Goal: Navigation & Orientation: Understand site structure

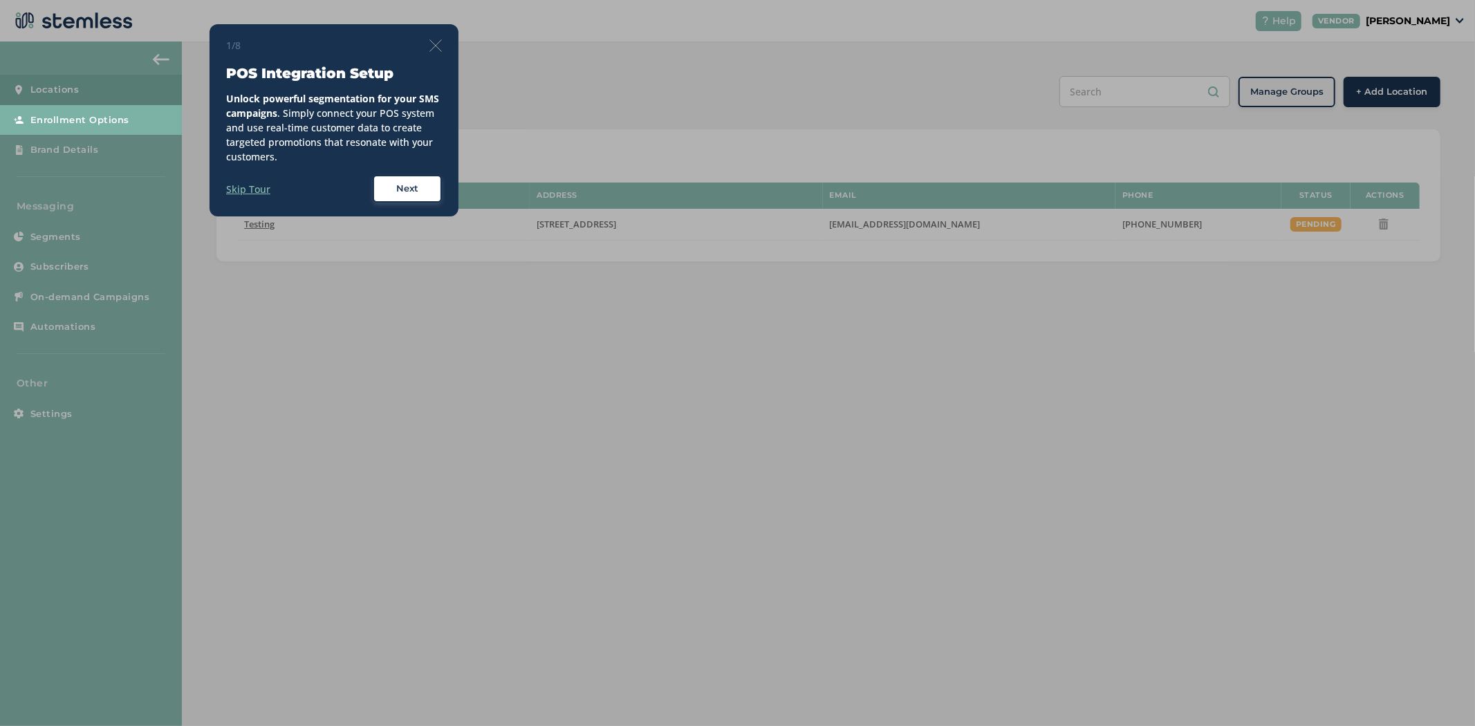
click at [378, 185] on button "Next" at bounding box center [407, 189] width 69 height 28
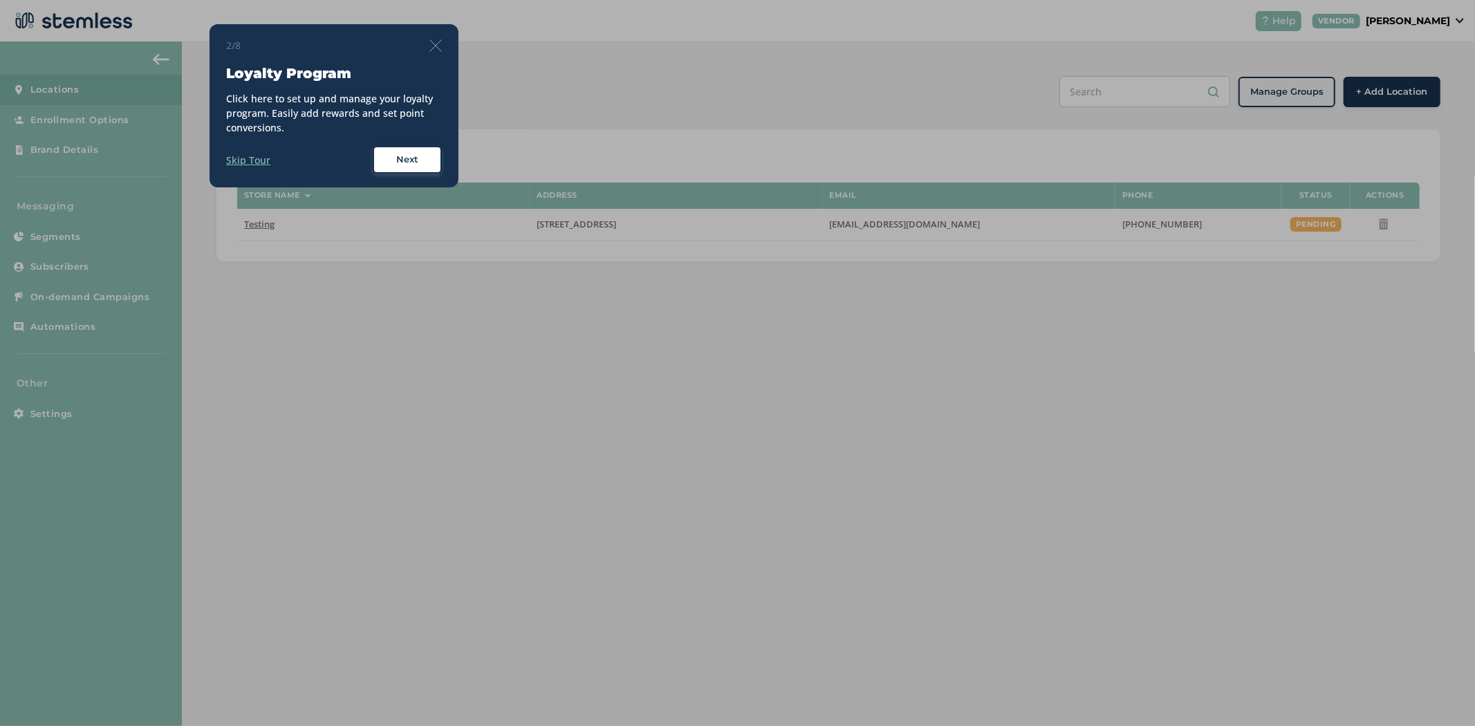
click at [370, 156] on div "Skip Tour Next" at bounding box center [334, 160] width 216 height 28
click at [419, 168] on button "Next" at bounding box center [407, 160] width 69 height 28
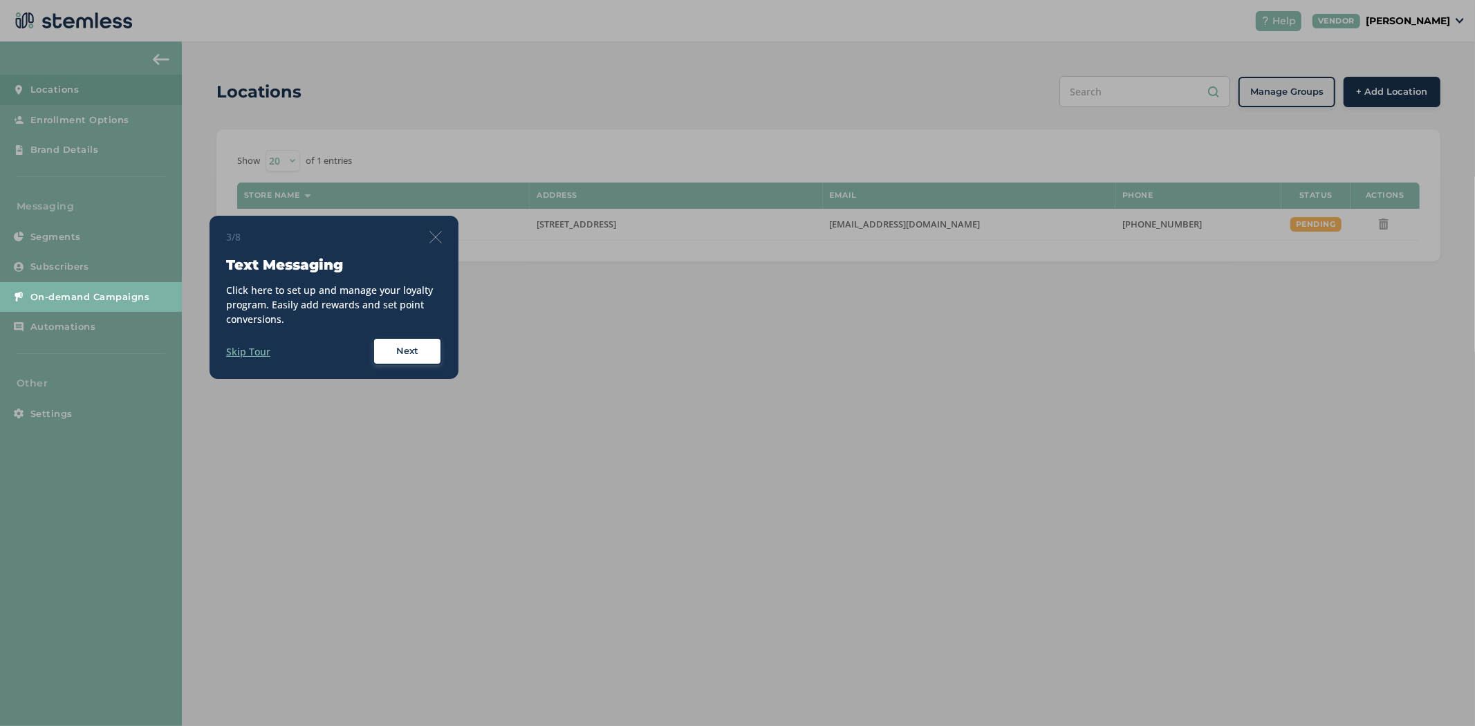
click at [414, 356] on span "Next" at bounding box center [407, 351] width 22 height 14
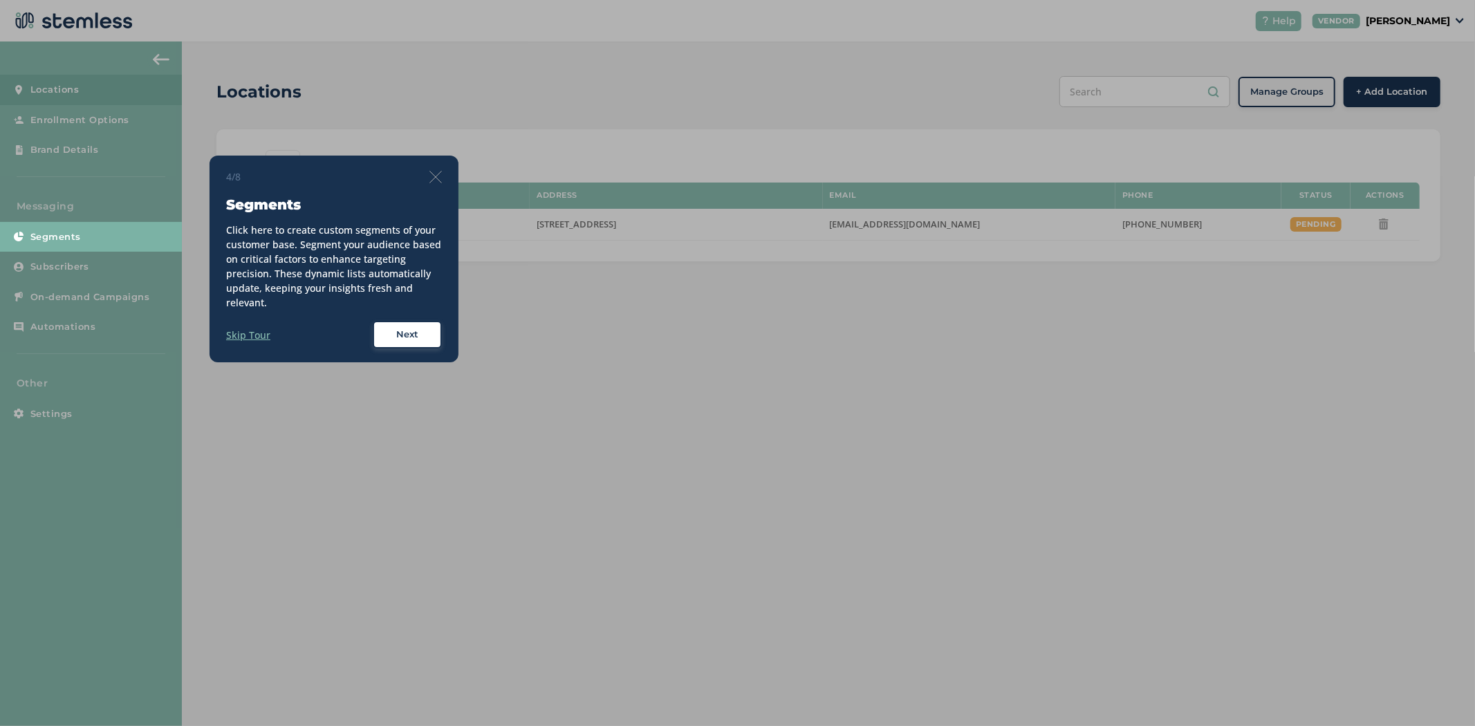
click at [407, 332] on span "Next" at bounding box center [407, 335] width 22 height 14
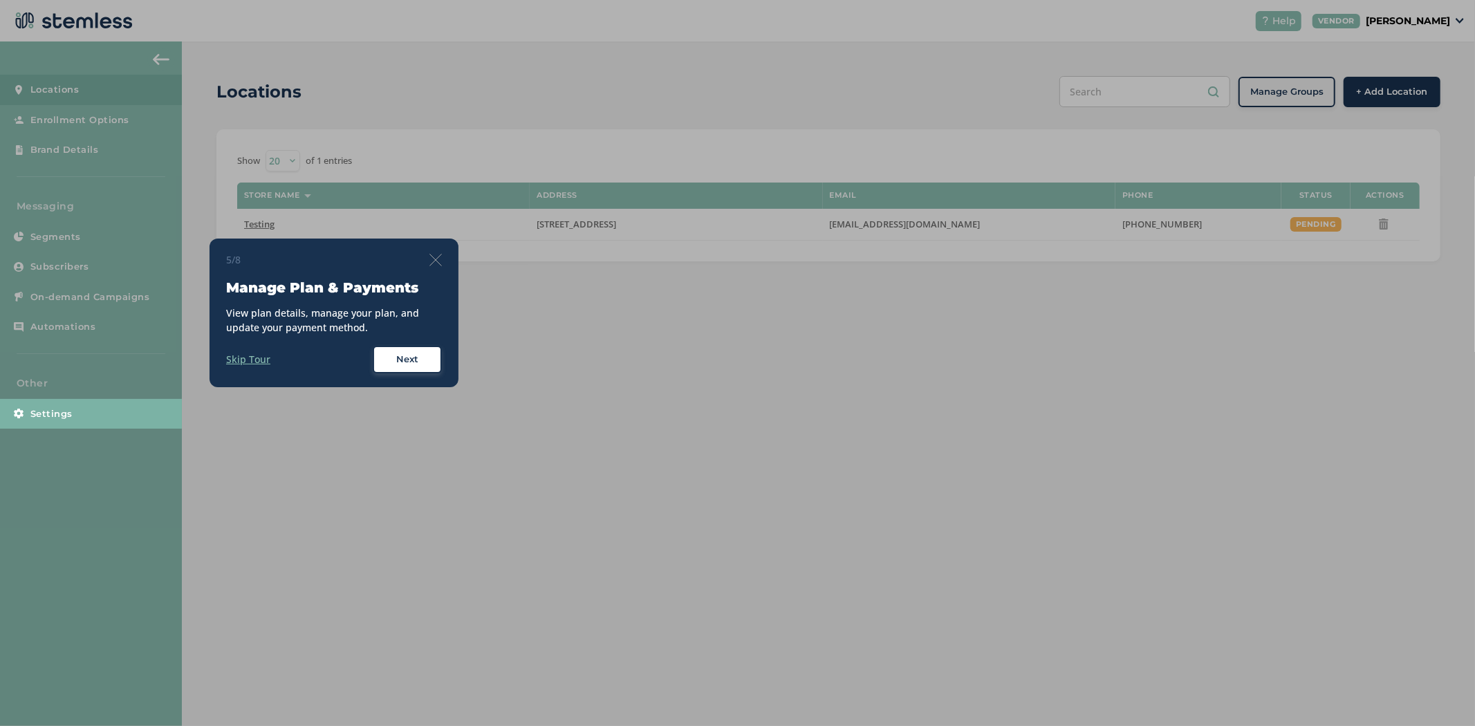
click at [402, 360] on span "Next" at bounding box center [407, 360] width 22 height 14
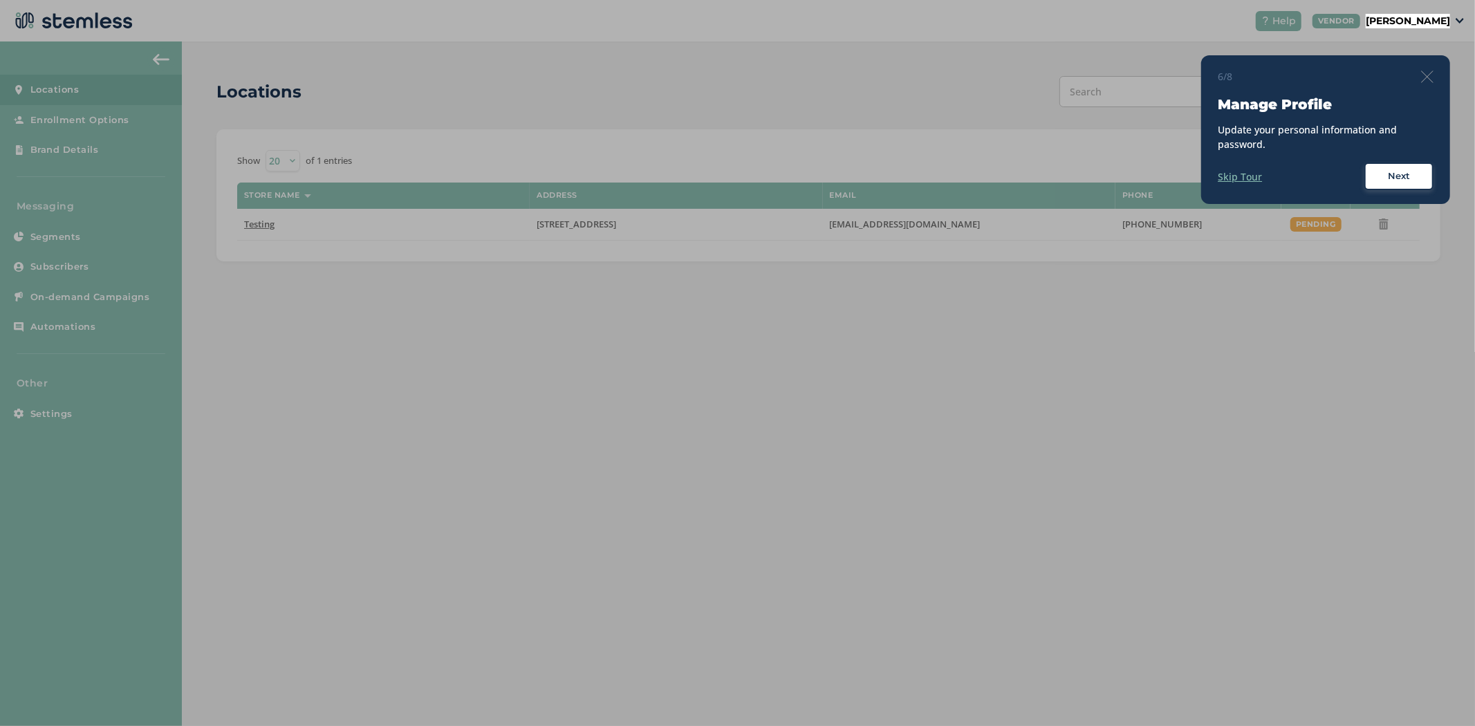
click at [1430, 80] on img at bounding box center [1427, 77] width 12 height 12
